Goal: Find specific page/section: Find specific page/section

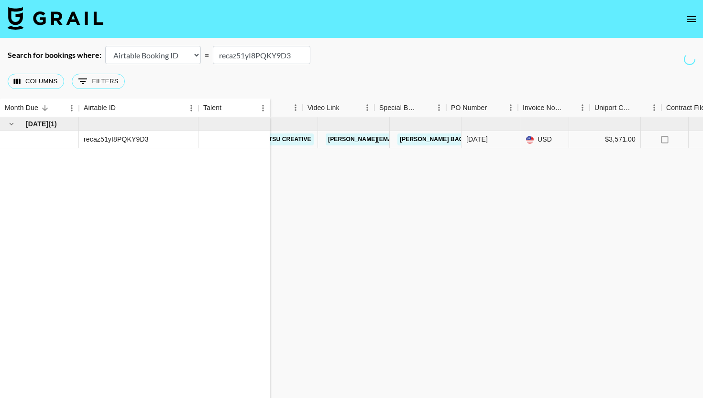
scroll to position [0, 885]
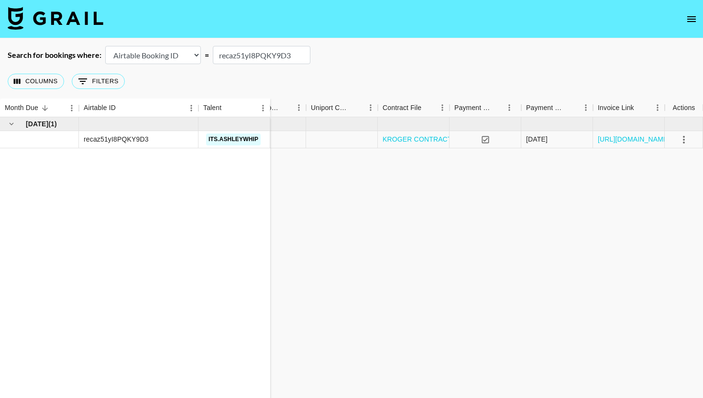
click at [248, 56] on input "recaz51yI8PQKY9D3" at bounding box center [262, 55] width 98 height 18
paste input "slAPvoDRM7spPB"
type input "recslAPvoDRM7spPB"
click at [131, 140] on div "recslAPvoDRM7spPB" at bounding box center [117, 139] width 66 height 10
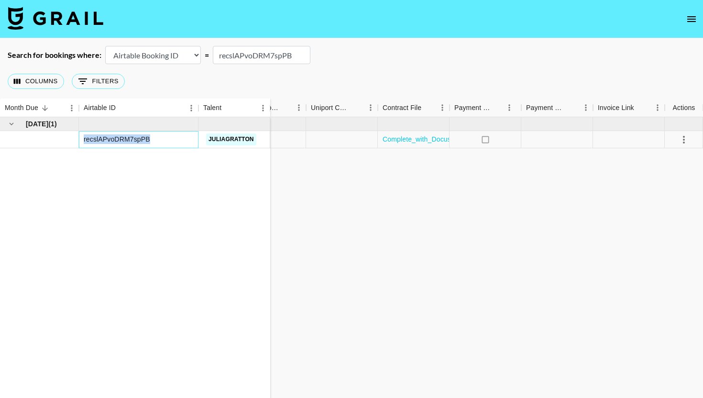
click at [131, 140] on div "recslAPvoDRM7spPB" at bounding box center [117, 139] width 66 height 10
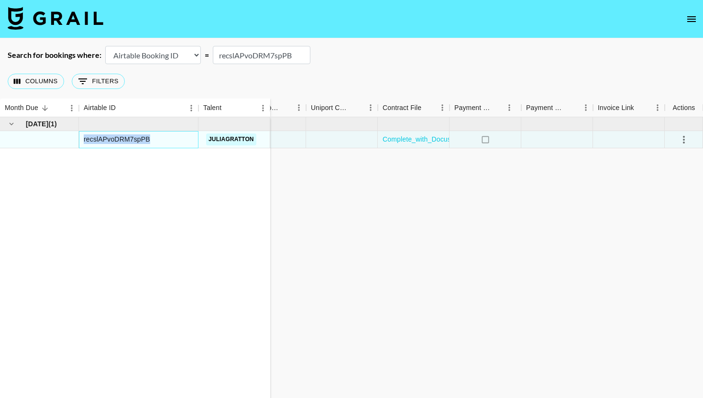
copy div "recslAPvoDRM7spPB"
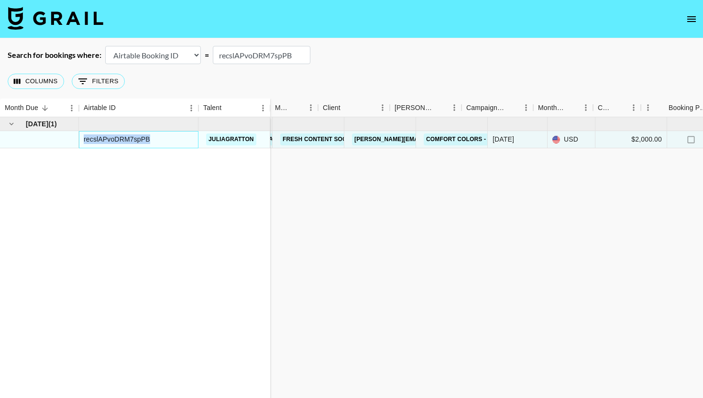
scroll to position [0, 0]
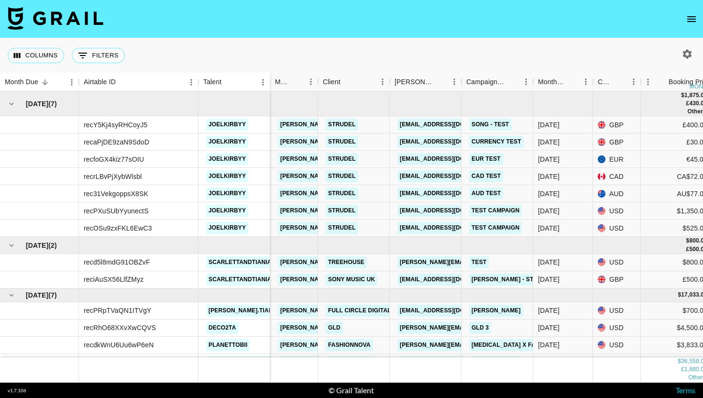
click at [685, 14] on button "open drawer" at bounding box center [691, 19] width 19 height 19
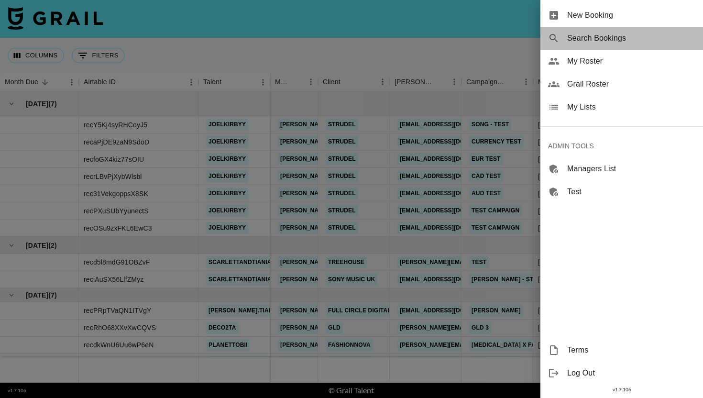
click at [603, 37] on span "Search Bookings" at bounding box center [631, 38] width 128 height 11
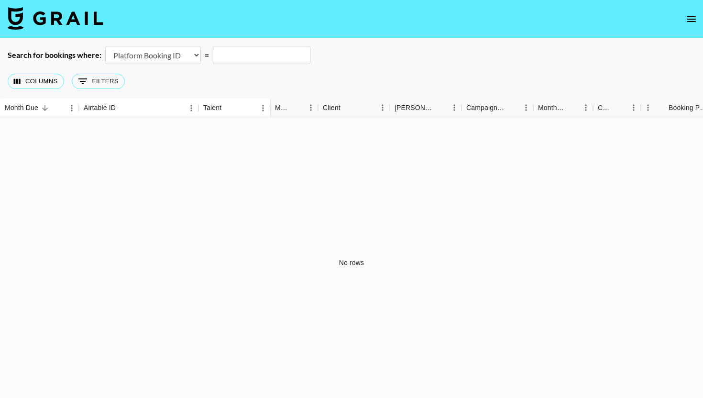
click at [157, 51] on select "Airtable Booking ID Platform Booking ID Platform Campaign ID" at bounding box center [153, 55] width 96 height 18
select select "airtableId"
click at [105, 46] on select "Airtable Booking ID Platform Booking ID Platform Campaign ID" at bounding box center [153, 55] width 96 height 18
click at [235, 55] on input "text" at bounding box center [262, 55] width 98 height 18
paste input "recJiJDg2DnU0CPU6"
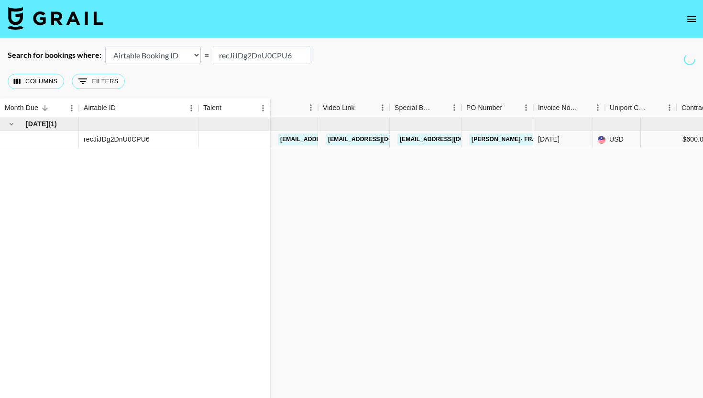
scroll to position [0, 542]
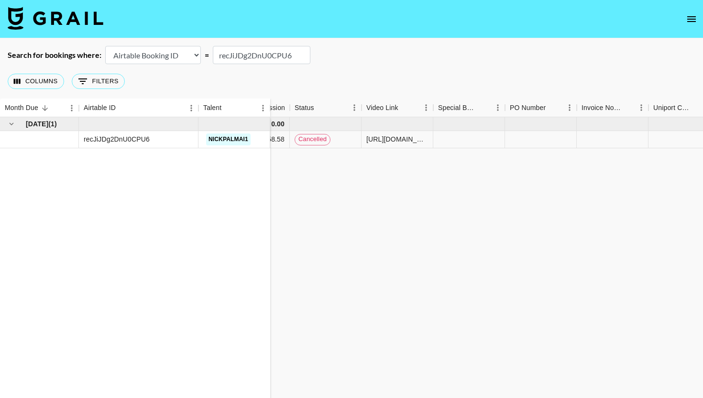
type input "recJiJDg2DnU0CPU6"
